Goal: Navigation & Orientation: Find specific page/section

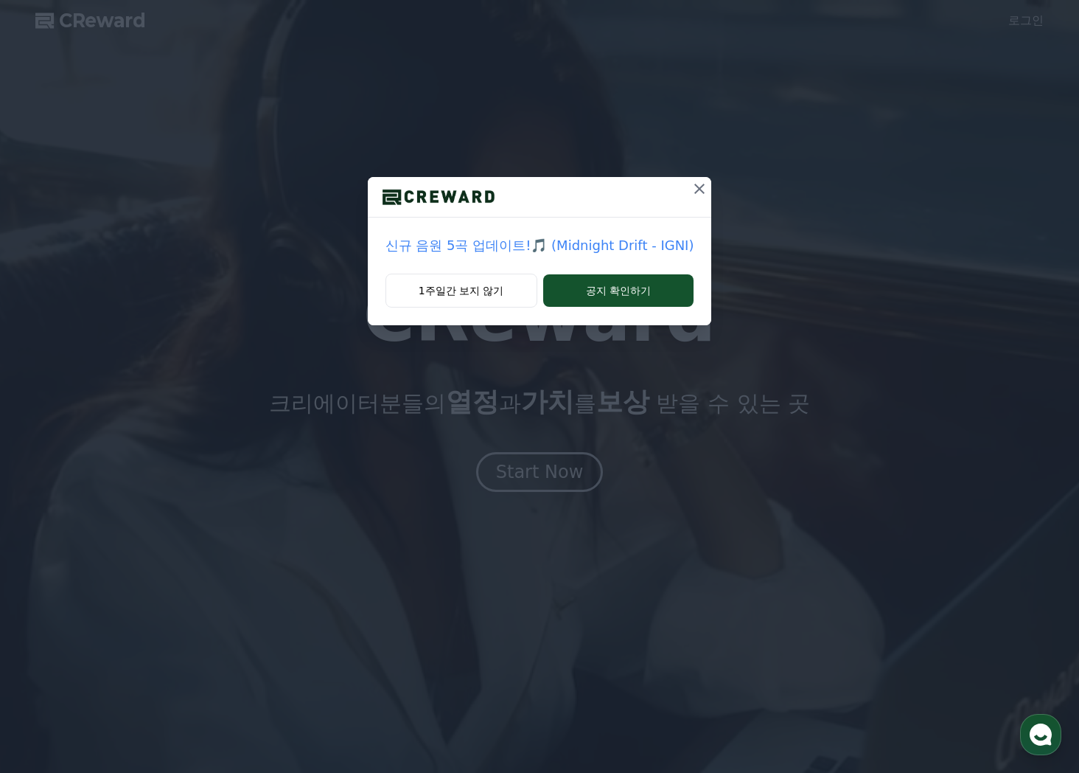
click at [438, 248] on p "신규 음원 5곡 업데이트!🎵 (Midnight Drift - IGNI)" at bounding box center [540, 245] width 309 height 21
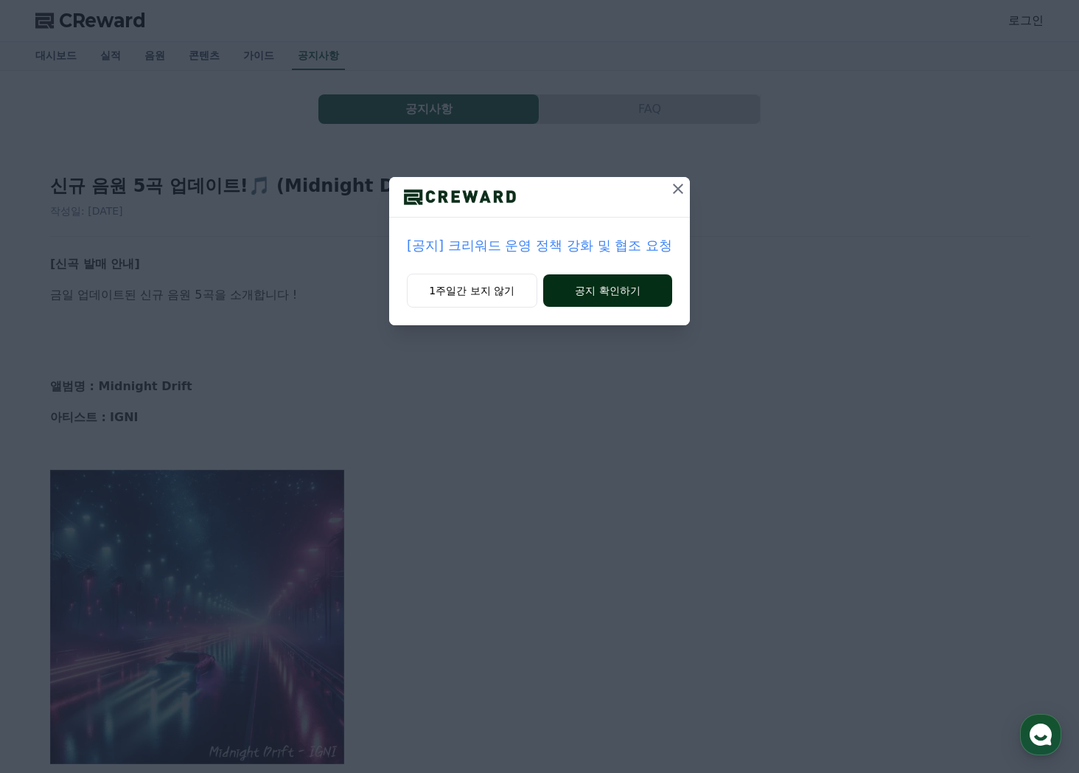
click at [588, 293] on button "공지 확인하기" at bounding box center [607, 290] width 129 height 32
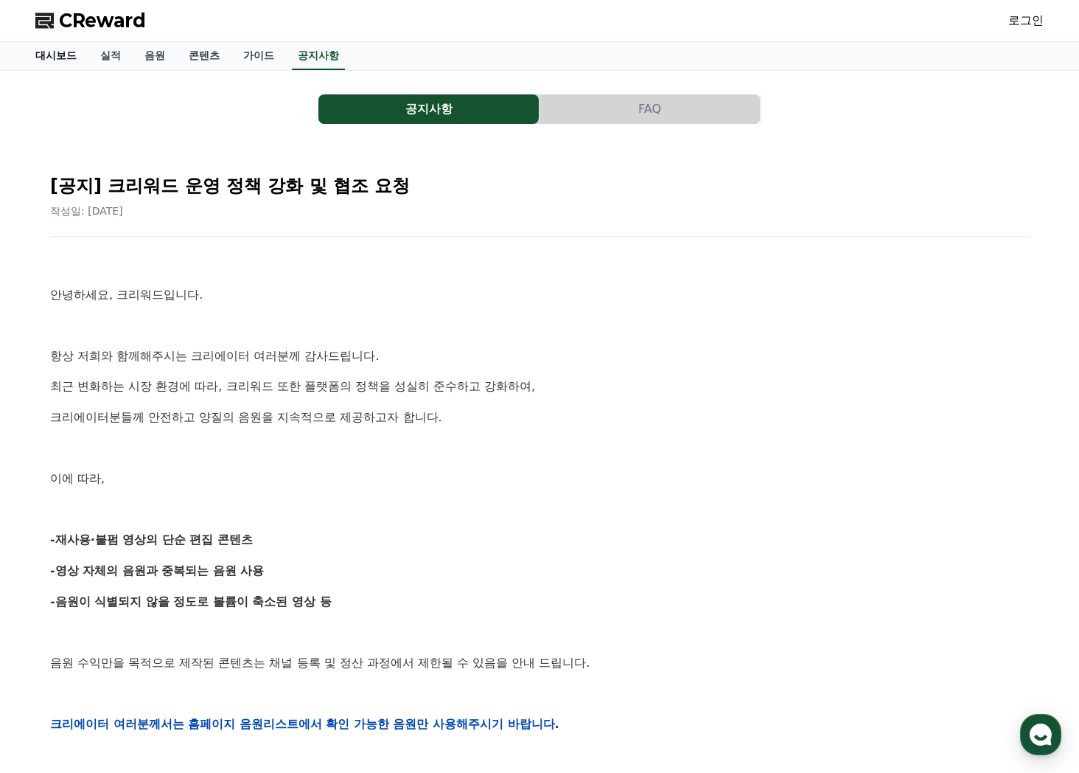
click at [57, 57] on link "대시보드" at bounding box center [56, 56] width 65 height 28
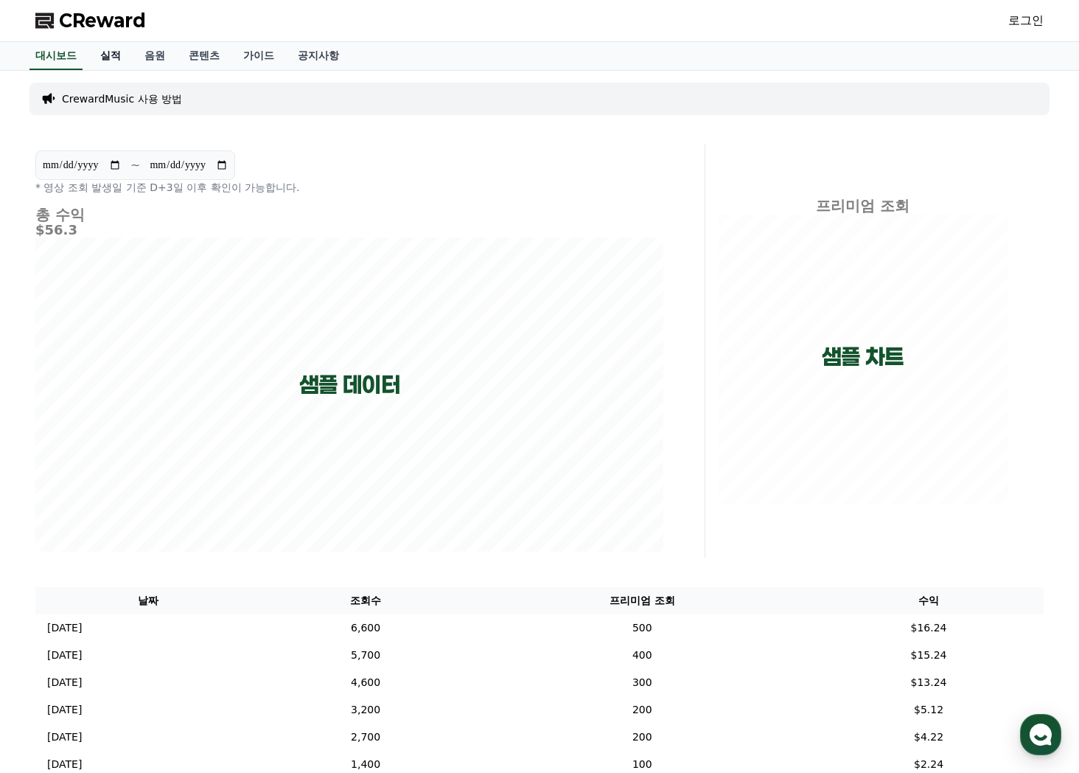
click at [112, 59] on link "실적" at bounding box center [110, 56] width 44 height 28
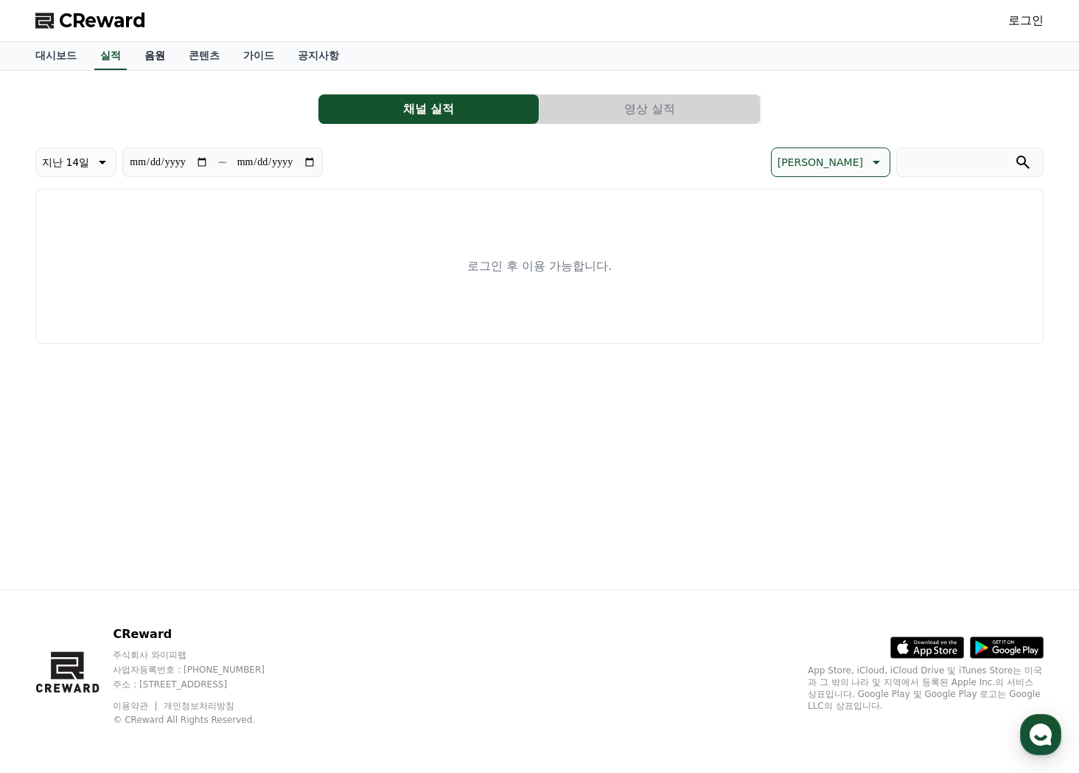
click at [158, 59] on link "음원" at bounding box center [155, 56] width 44 height 28
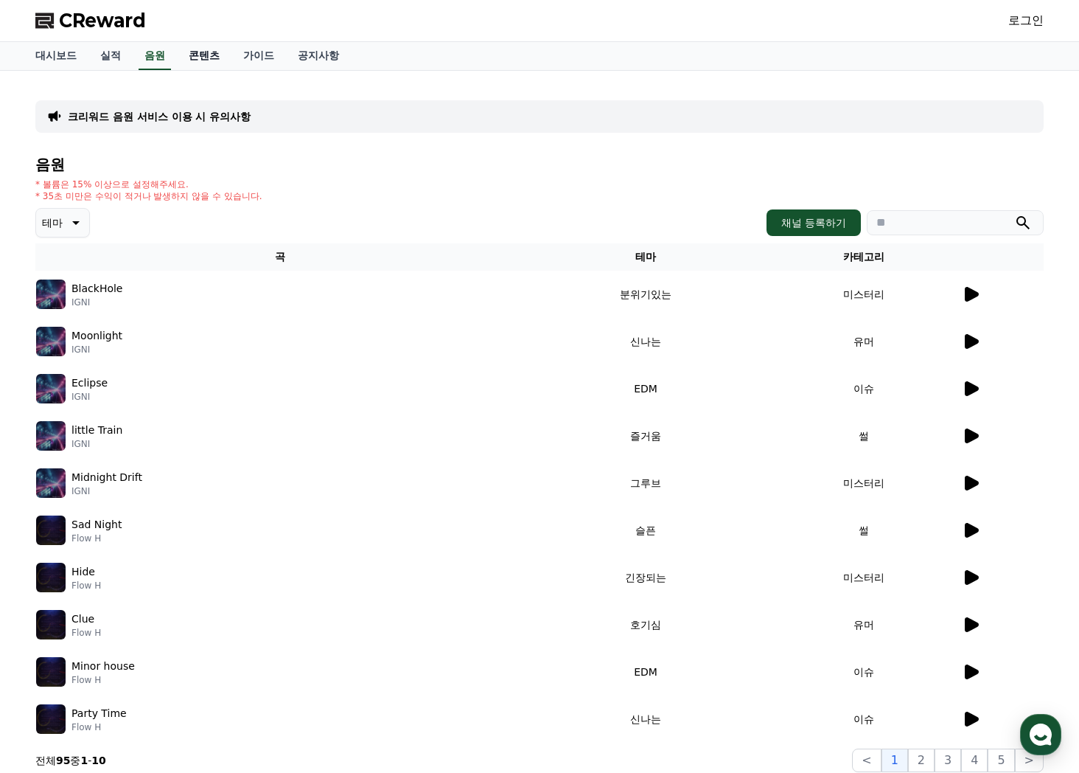
click at [215, 68] on link "콘텐츠" at bounding box center [204, 56] width 55 height 28
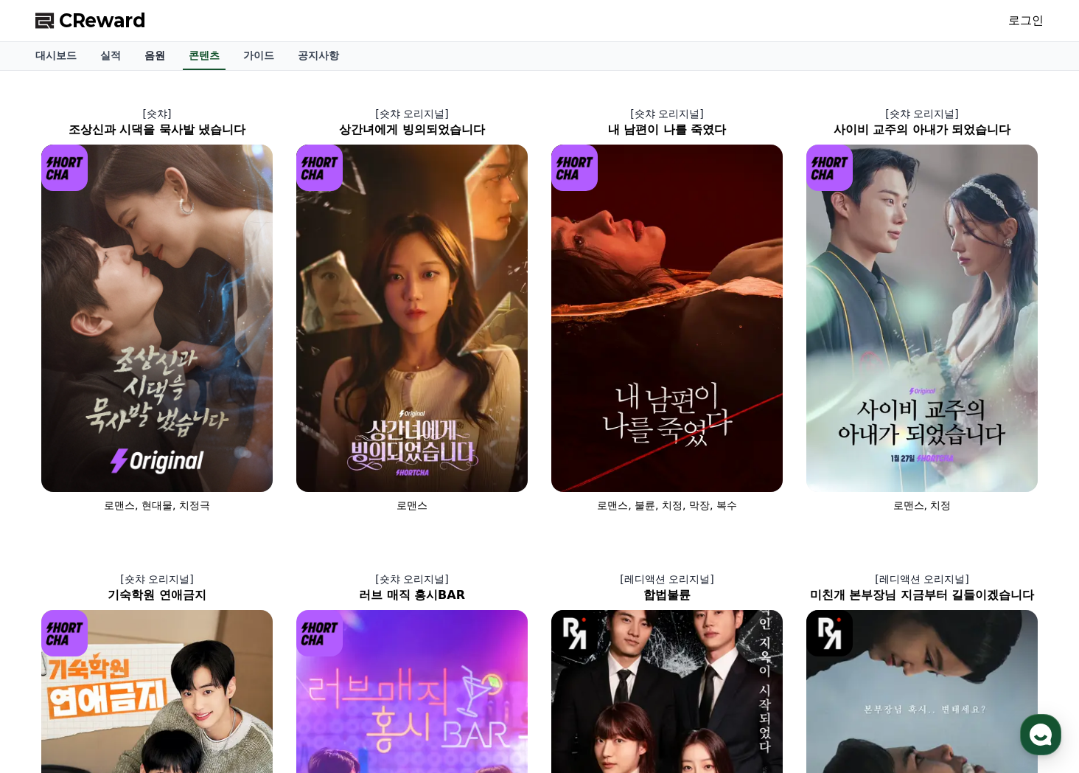
click at [164, 57] on link "음원" at bounding box center [155, 56] width 44 height 28
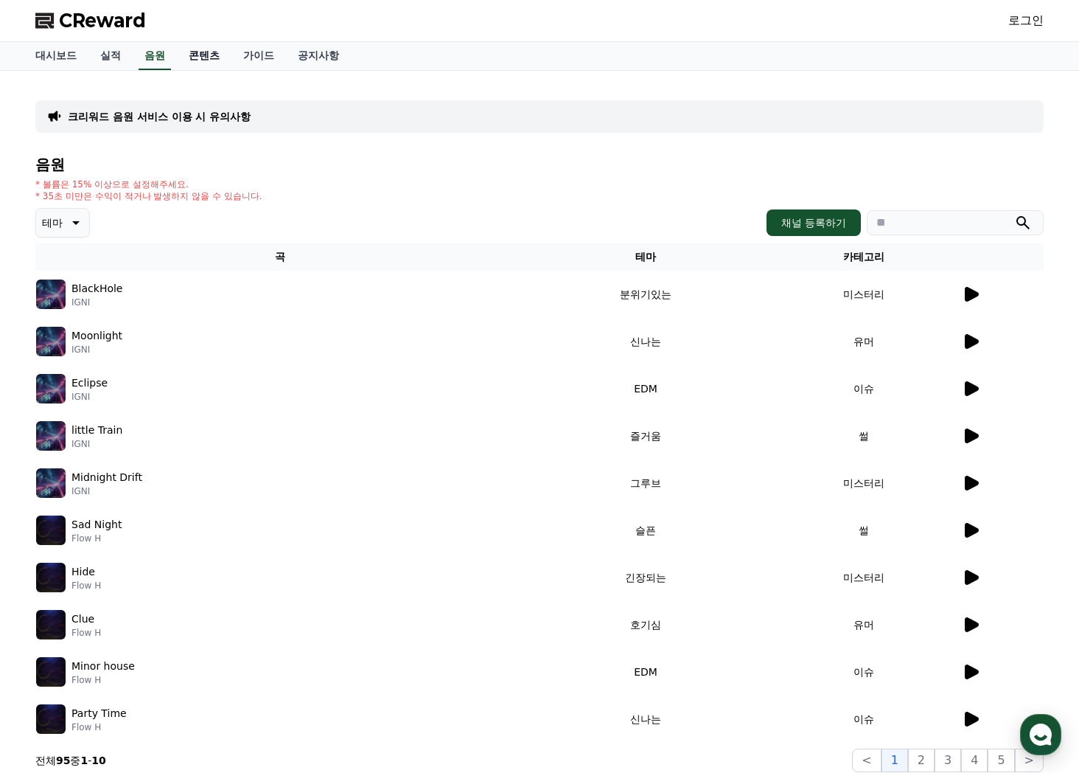
click at [203, 54] on link "콘텐츠" at bounding box center [204, 56] width 55 height 28
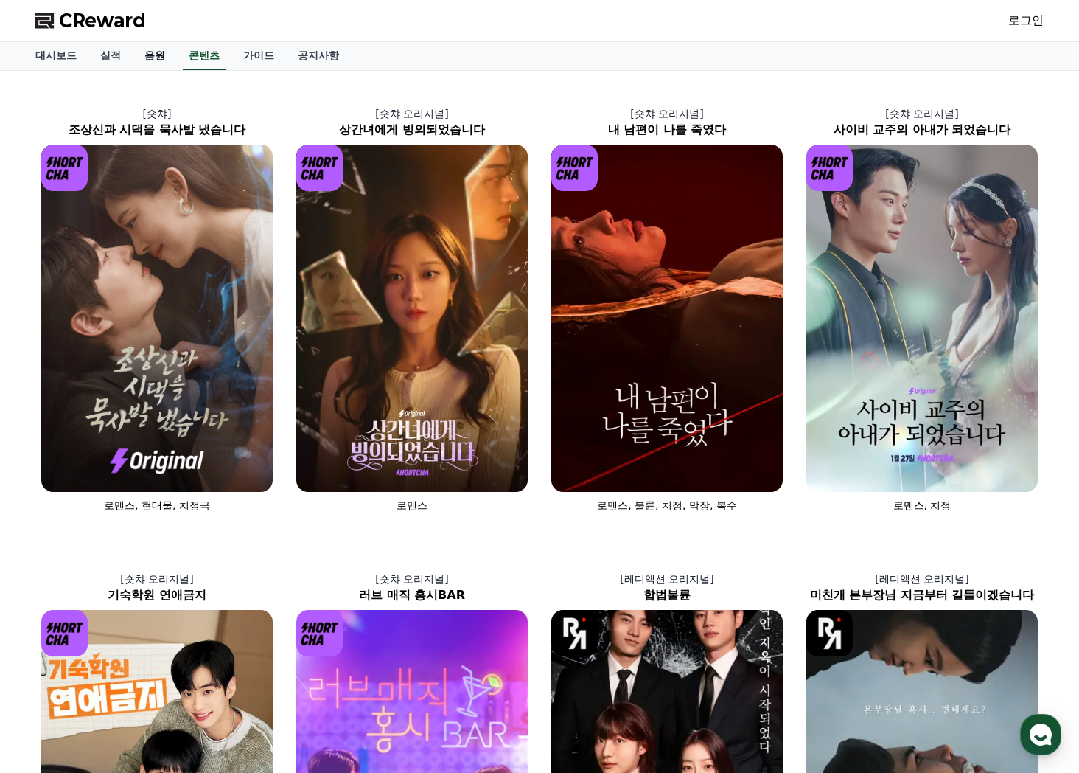
click at [161, 51] on link "음원" at bounding box center [155, 56] width 44 height 28
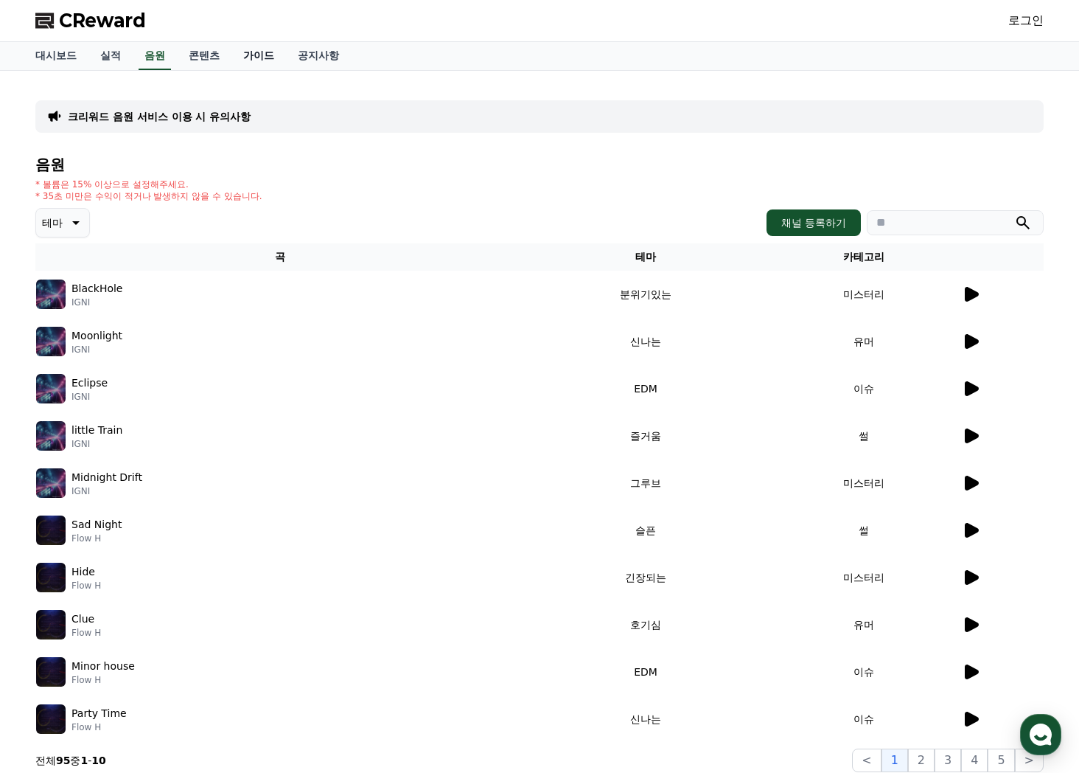
click at [243, 60] on link "가이드" at bounding box center [258, 56] width 55 height 28
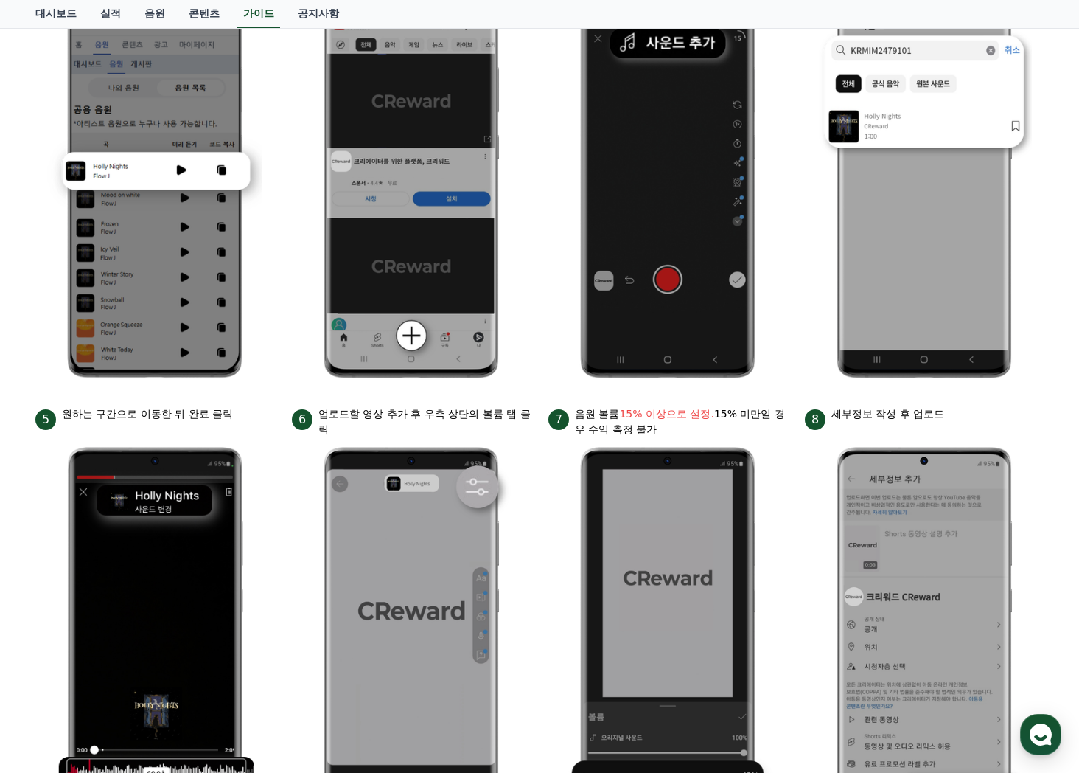
scroll to position [559, 0]
